Goal: Understand process/instructions: Learn how to perform a task or action

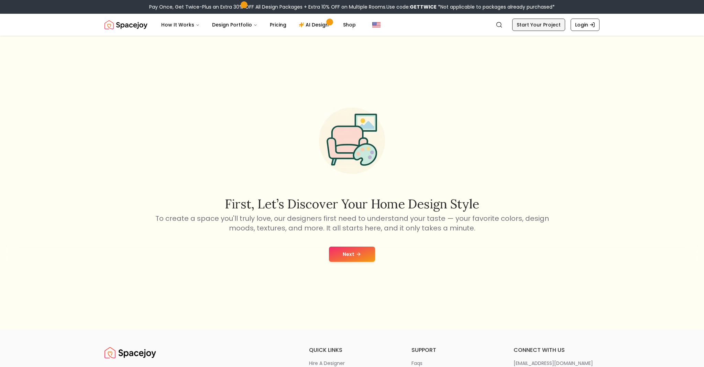
click at [558, 27] on link "Start Your Project" at bounding box center [538, 25] width 53 height 12
click at [364, 254] on button "Next" at bounding box center [352, 253] width 46 height 15
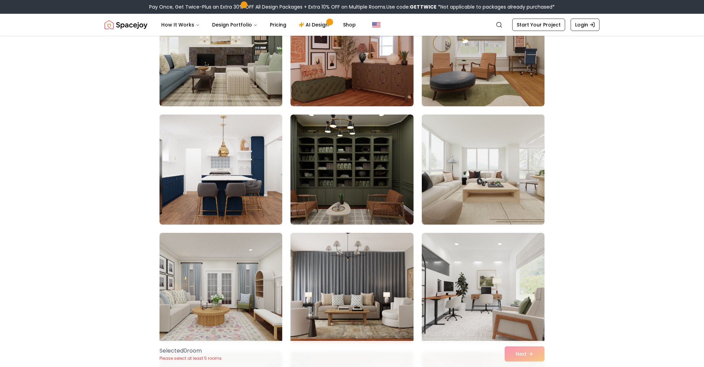
scroll to position [1985, 0]
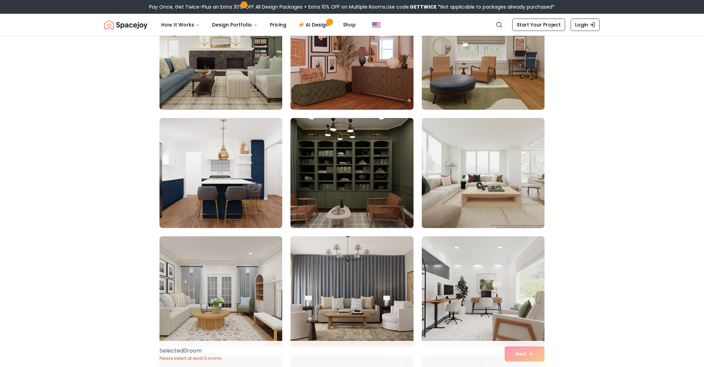
click at [518, 203] on img at bounding box center [483, 172] width 129 height 115
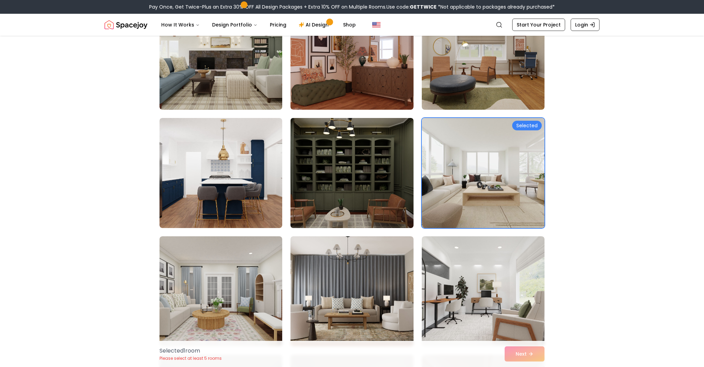
click at [401, 180] on img at bounding box center [351, 172] width 129 height 115
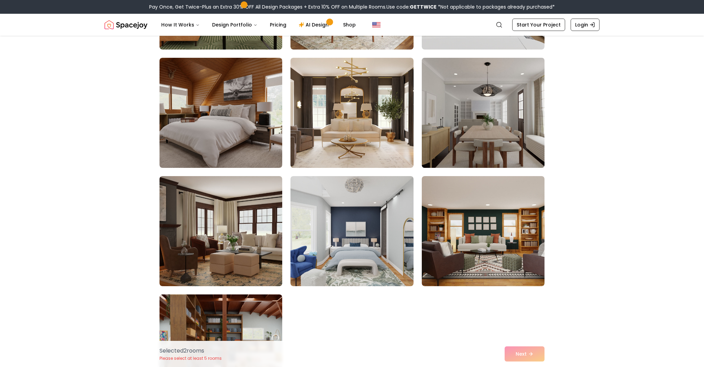
scroll to position [2517, 0]
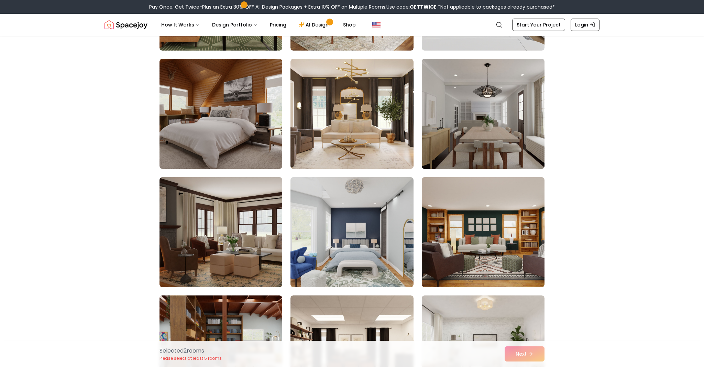
click at [510, 143] on img at bounding box center [483, 113] width 129 height 115
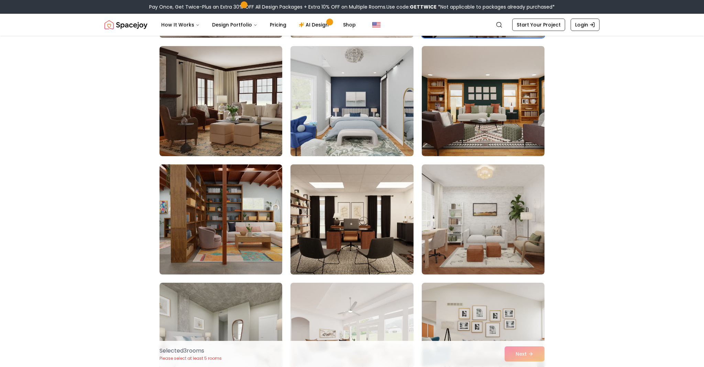
scroll to position [2772, 0]
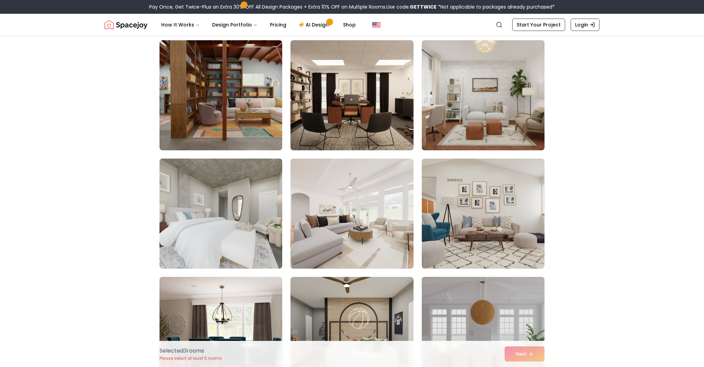
click at [508, 131] on img at bounding box center [483, 94] width 129 height 115
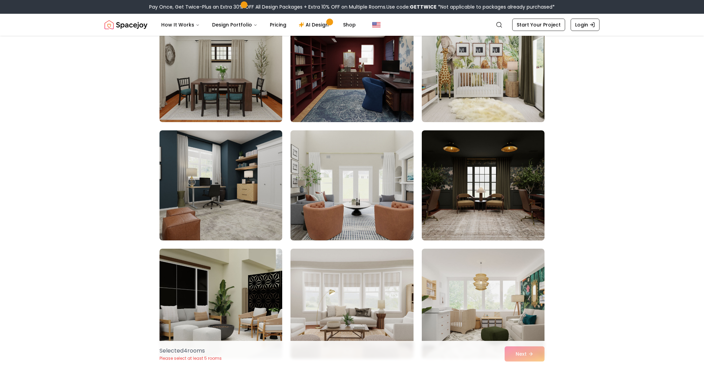
scroll to position [3433, 0]
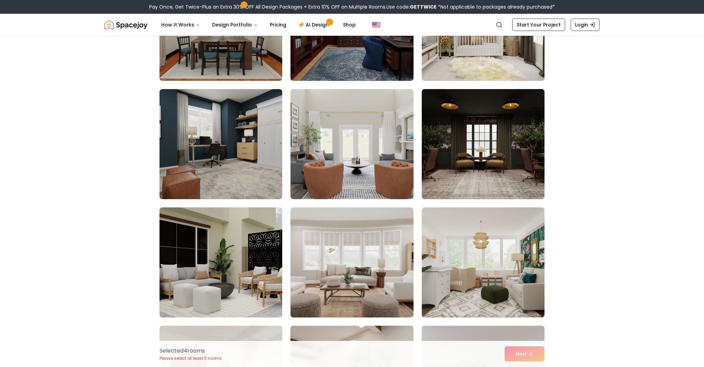
click at [507, 165] on img at bounding box center [483, 143] width 129 height 115
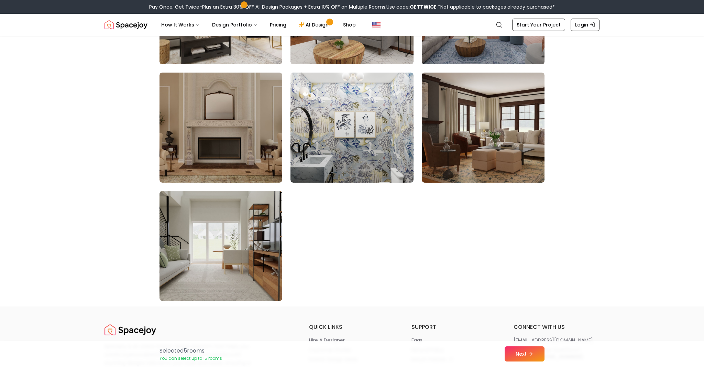
scroll to position [3805, 0]
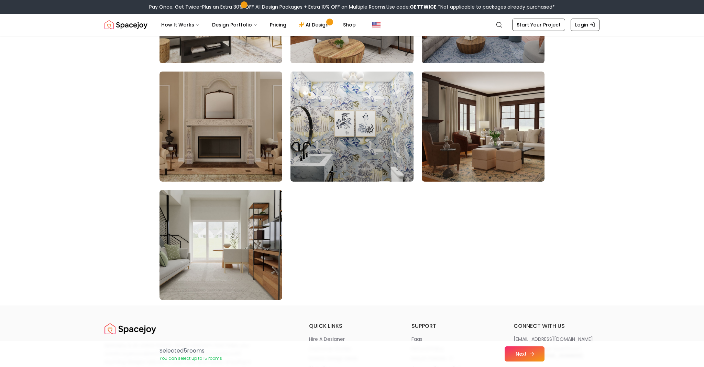
click at [521, 353] on button "Next" at bounding box center [524, 353] width 40 height 15
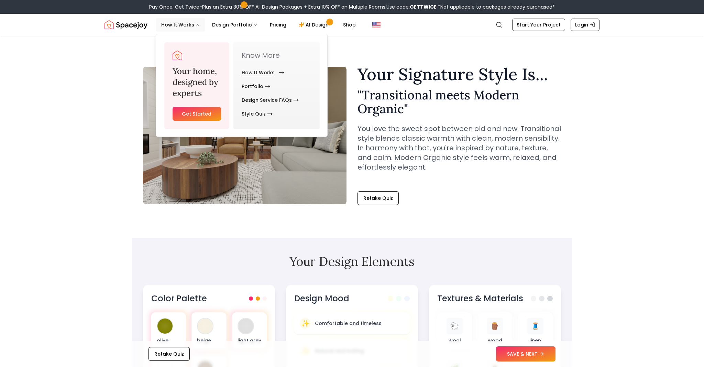
click at [273, 73] on link "How It Works" at bounding box center [262, 73] width 40 height 14
